Goal: Download file/media

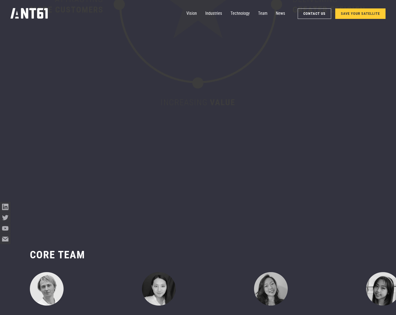
scroll to position [3784, 0]
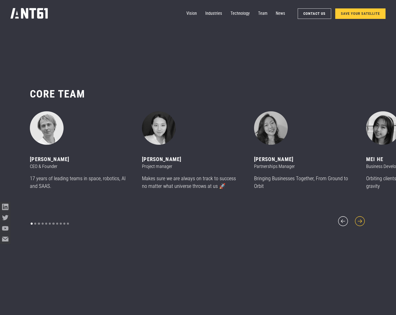
click at [362, 216] on icon "next slide" at bounding box center [360, 221] width 13 height 13
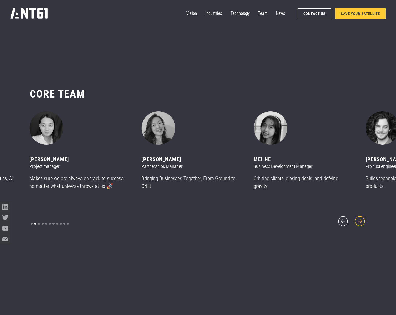
click at [362, 216] on icon "next slide" at bounding box center [360, 221] width 13 height 13
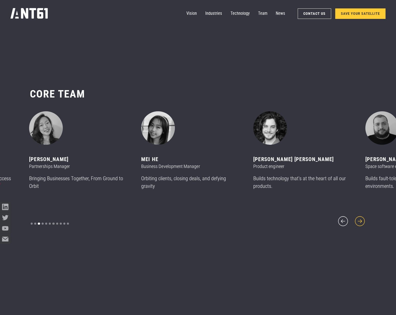
click at [362, 216] on icon "next slide" at bounding box center [360, 221] width 13 height 13
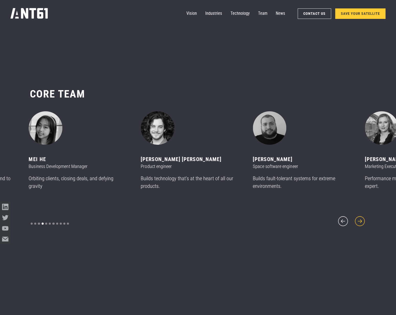
click at [362, 216] on icon "next slide" at bounding box center [360, 221] width 13 height 13
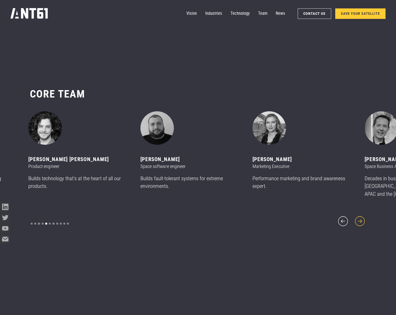
click at [362, 216] on icon "next slide" at bounding box center [360, 221] width 13 height 13
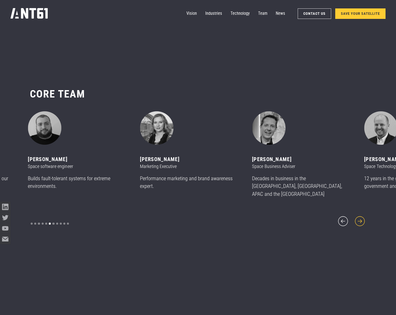
click at [362, 216] on icon "next slide" at bounding box center [360, 221] width 13 height 13
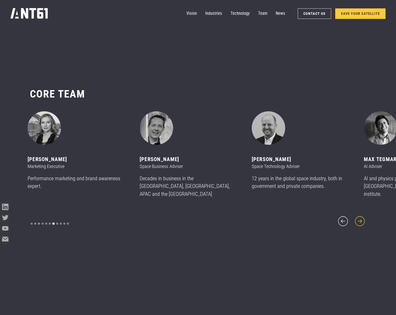
click at [362, 216] on icon "next slide" at bounding box center [360, 221] width 13 height 13
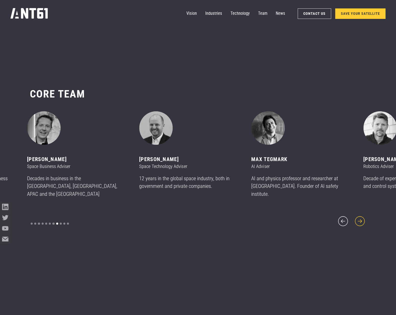
click at [362, 216] on icon "next slide" at bounding box center [360, 221] width 13 height 13
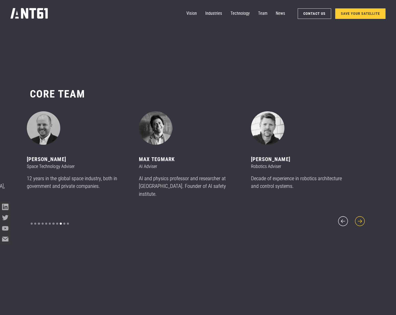
click at [362, 216] on icon "next slide" at bounding box center [360, 221] width 13 height 13
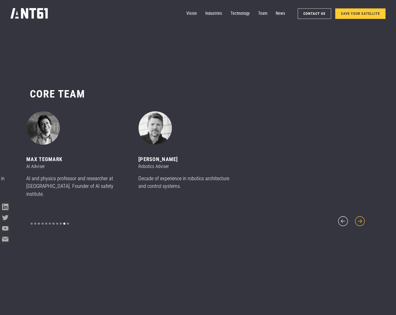
click at [362, 216] on icon "next slide" at bounding box center [360, 221] width 13 height 13
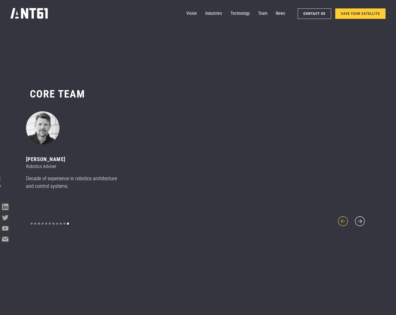
click at [342, 218] on icon "previous slide" at bounding box center [343, 221] width 13 height 13
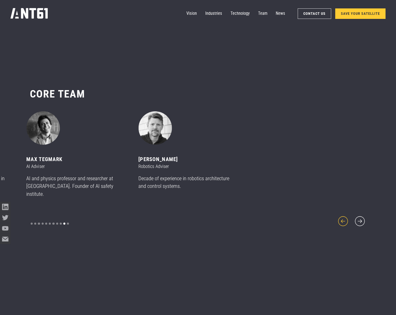
click at [342, 218] on icon "previous slide" at bounding box center [343, 221] width 13 height 13
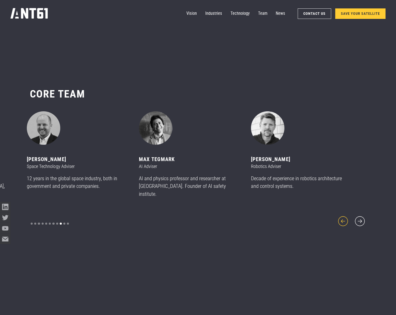
click at [342, 218] on icon "previous slide" at bounding box center [343, 221] width 13 height 13
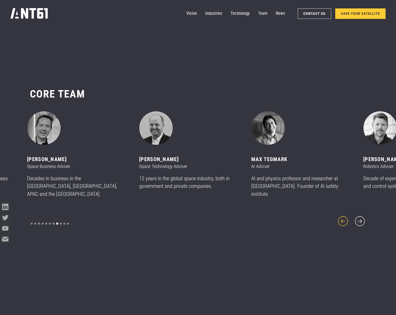
click at [342, 218] on icon "previous slide" at bounding box center [343, 221] width 13 height 13
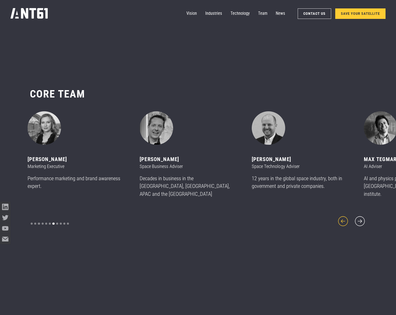
click at [342, 218] on icon "previous slide" at bounding box center [343, 221] width 13 height 13
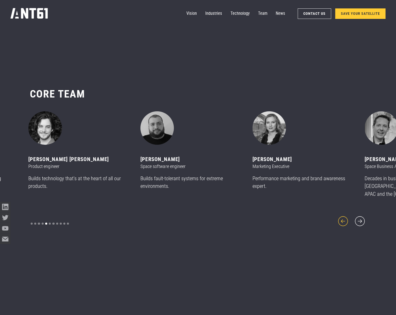
click at [342, 218] on icon "previous slide" at bounding box center [343, 221] width 13 height 13
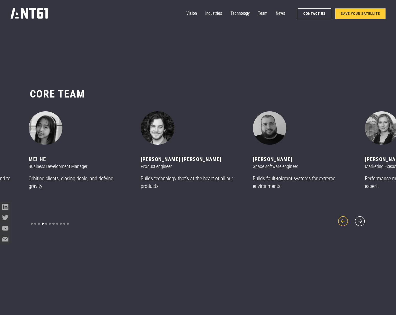
click at [342, 218] on icon "previous slide" at bounding box center [343, 221] width 13 height 13
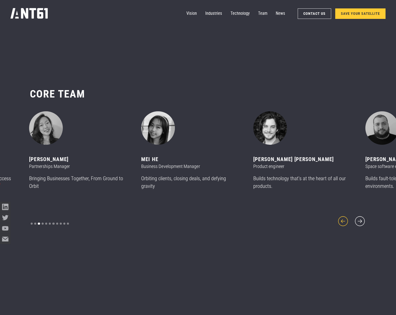
click at [342, 218] on icon "previous slide" at bounding box center [343, 221] width 13 height 13
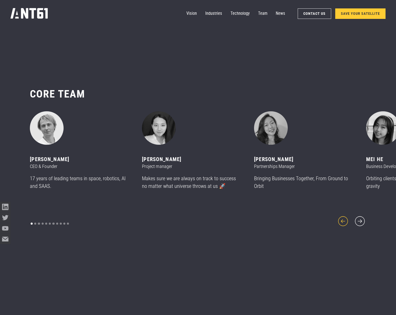
click at [342, 218] on icon "previous slide" at bounding box center [343, 221] width 13 height 13
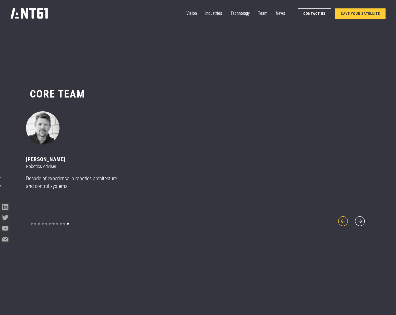
click at [342, 218] on icon "previous slide" at bounding box center [343, 221] width 13 height 13
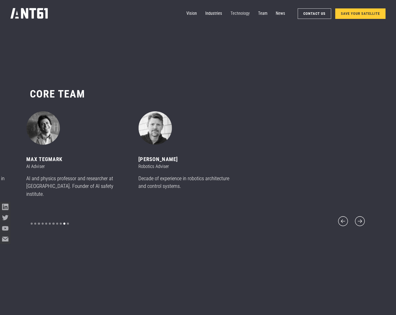
click at [240, 13] on link "Technology" at bounding box center [240, 13] width 19 height 10
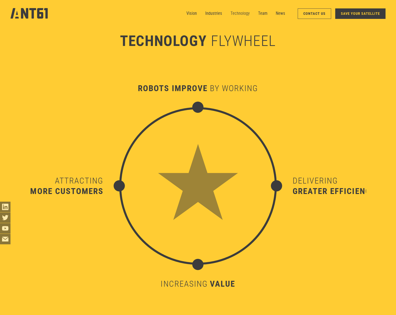
scroll to position [3125, 0]
click at [284, 13] on link "News" at bounding box center [280, 13] width 9 height 10
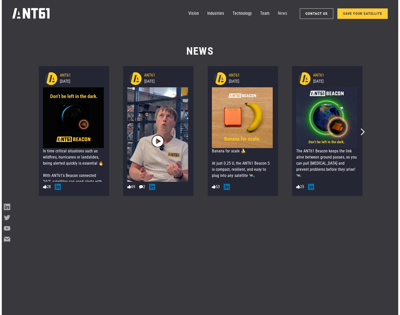
scroll to position [4071, 0]
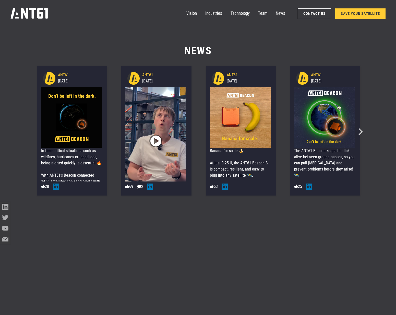
click at [235, 172] on div "Banana for scale 🍌 At just 0.25 U, the ANT61 Beacon S is compact, resilient, an…" at bounding box center [240, 209] width 61 height 123
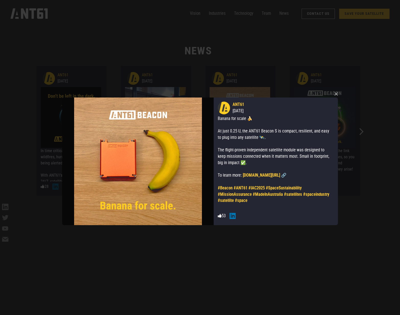
click at [266, 173] on link "ant61.com/beacon" at bounding box center [261, 175] width 37 height 5
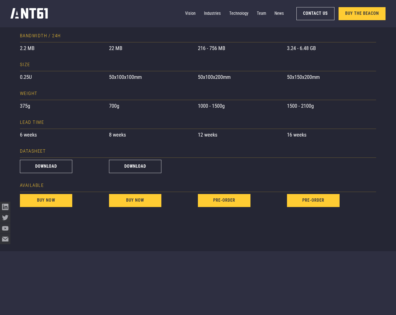
scroll to position [520, 0]
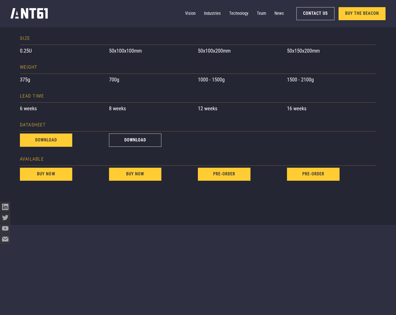
click at [31, 141] on link "download" at bounding box center [46, 140] width 53 height 13
